Goal: Information Seeking & Learning: Learn about a topic

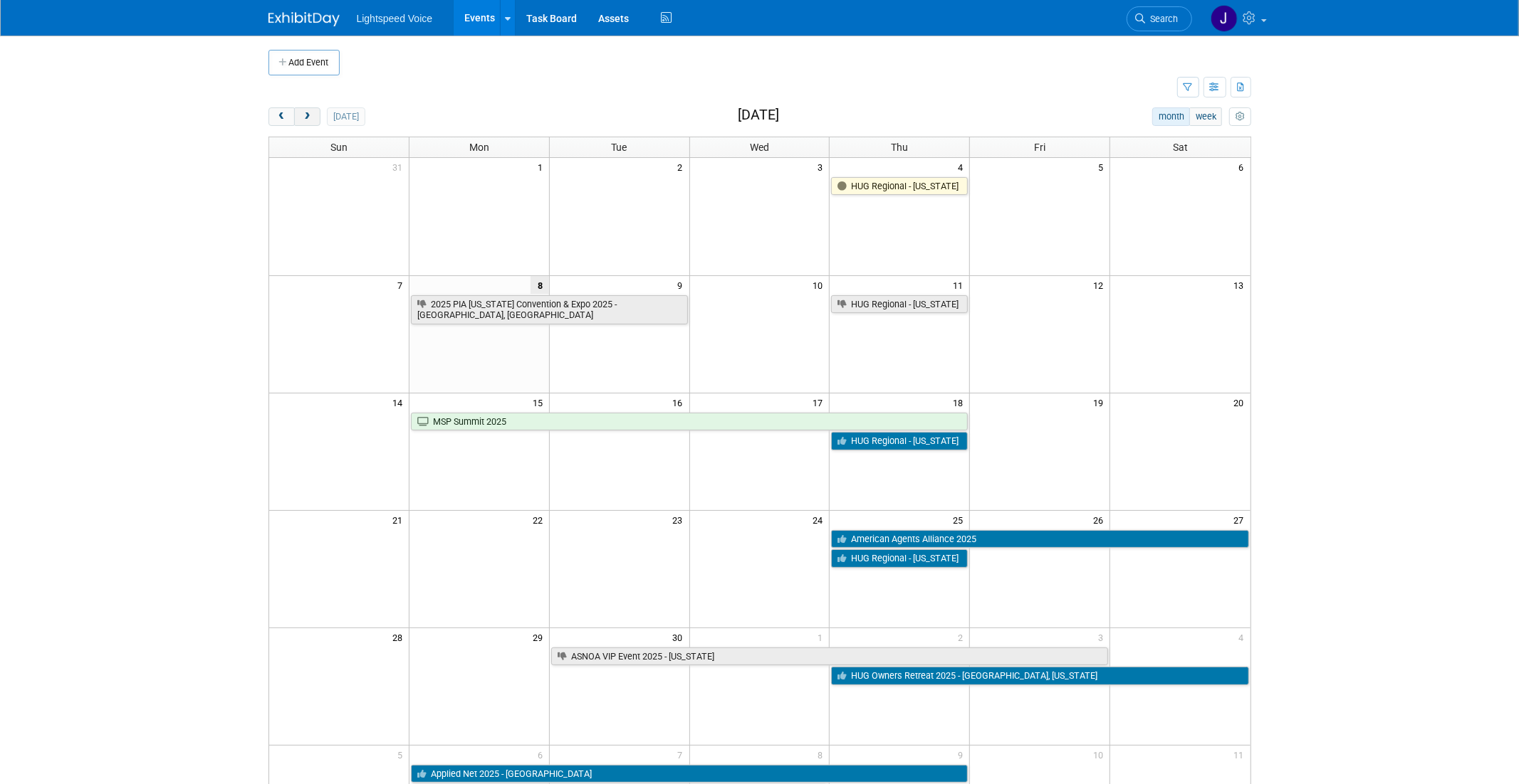
click at [305, 110] on button "next" at bounding box center [307, 116] width 26 height 18
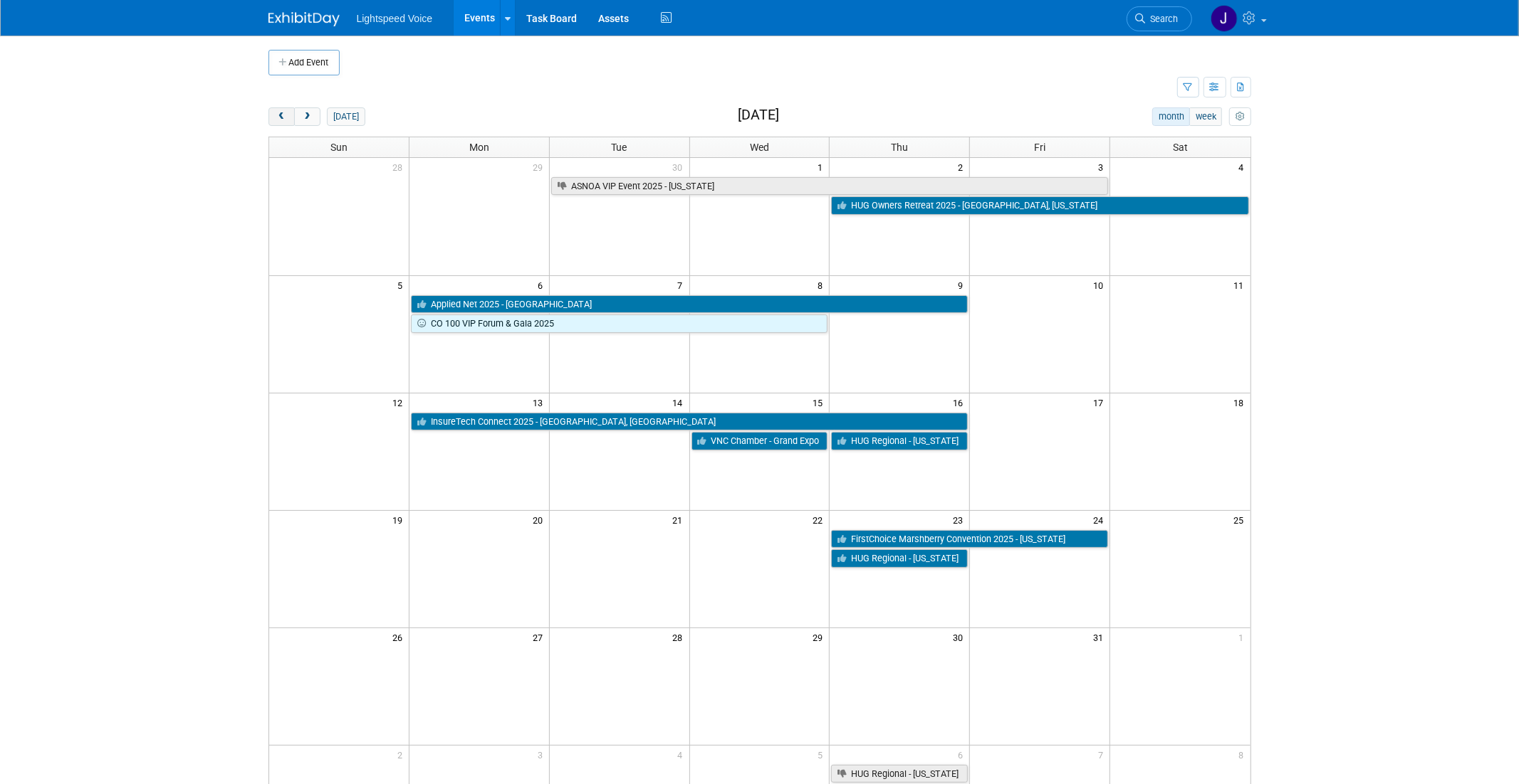
click at [275, 118] on button "prev" at bounding box center [281, 116] width 26 height 18
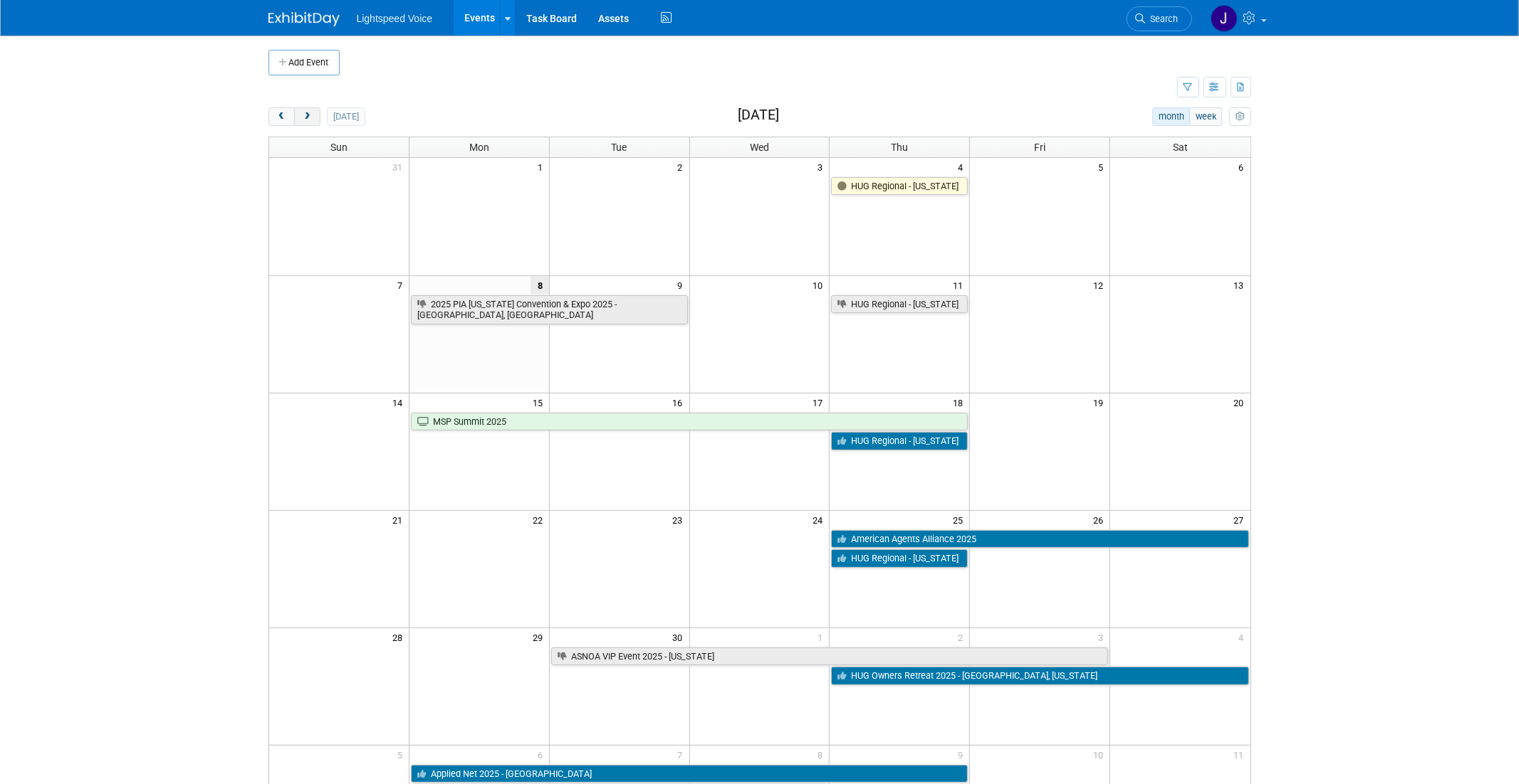
click at [303, 119] on span "next" at bounding box center [307, 117] width 11 height 9
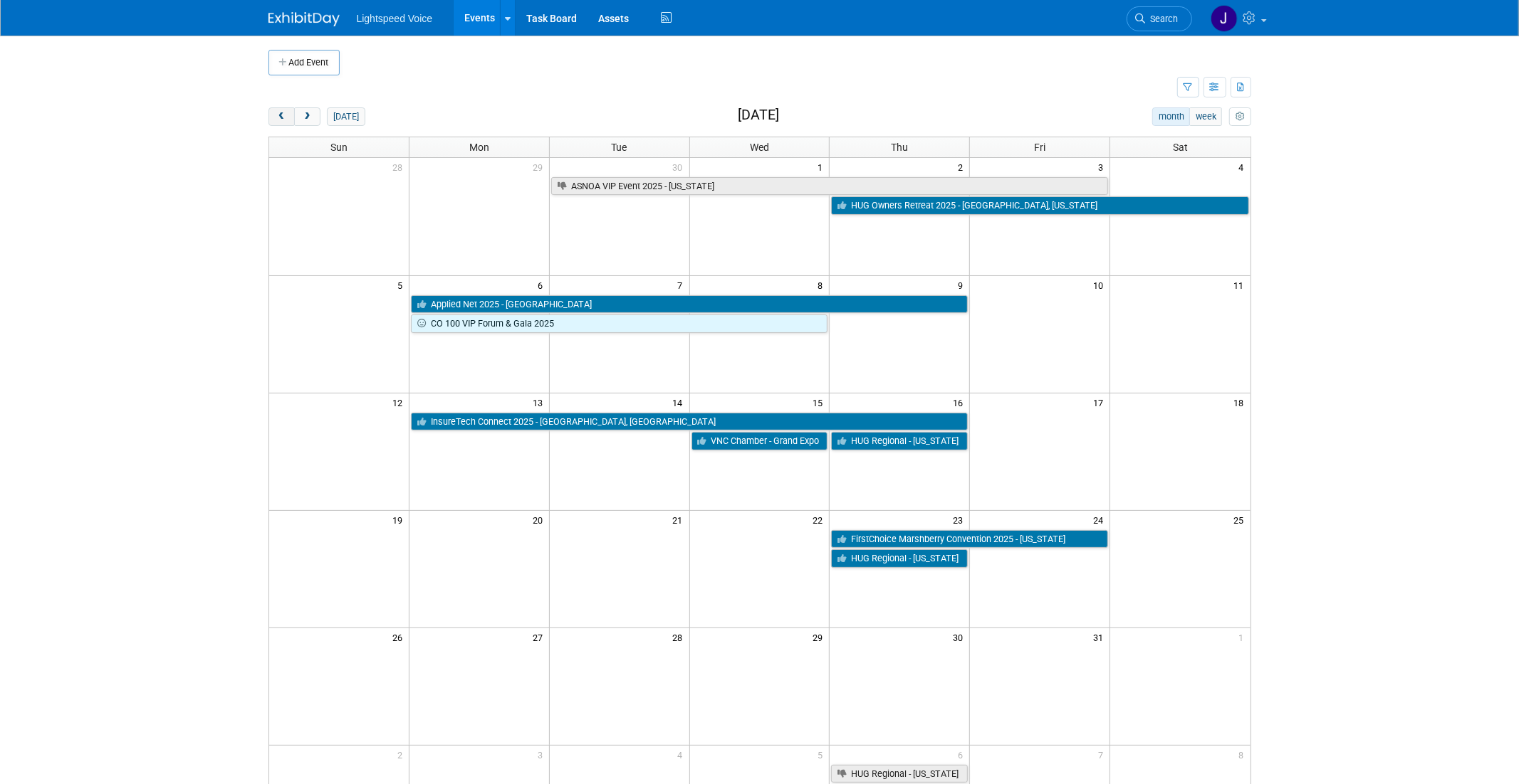
click at [275, 114] on button "prev" at bounding box center [281, 116] width 26 height 18
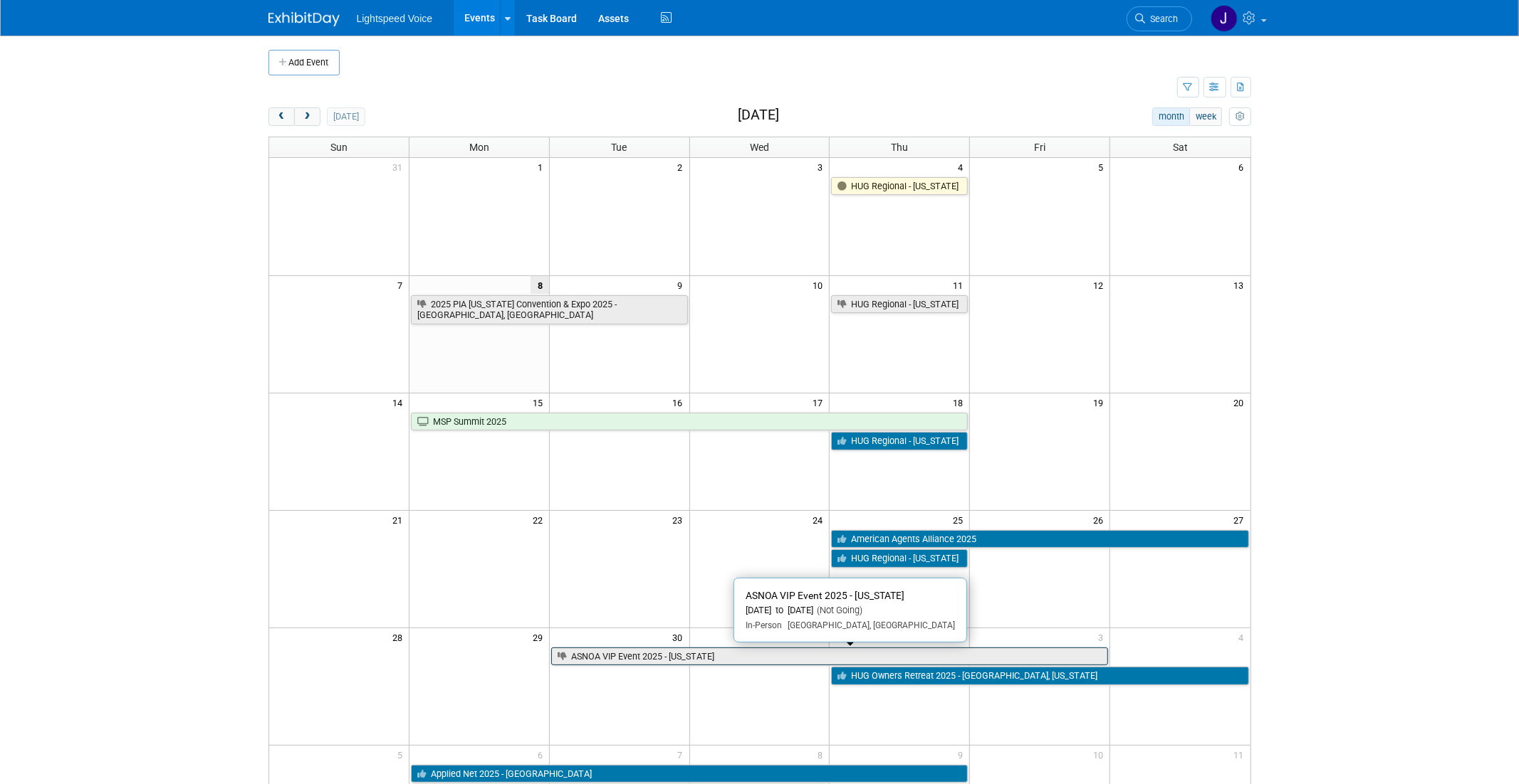
click at [685, 664] on link "ASNOA VIP Event 2025 - [US_STATE]" at bounding box center [829, 656] width 557 height 18
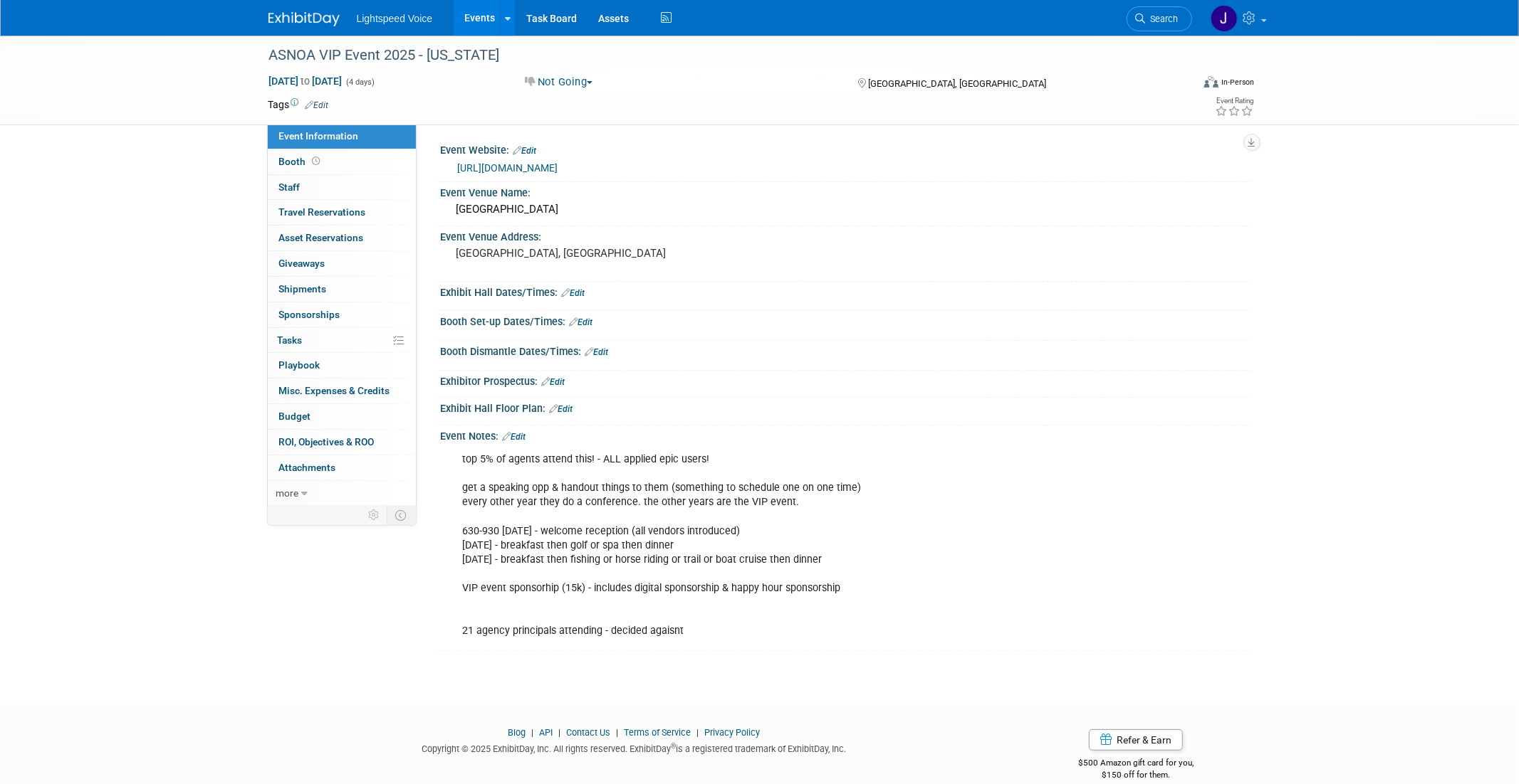
click at [558, 164] on link "https://asnoa.com/2025-sponsorship/" at bounding box center [508, 168] width 100 height 11
